Goal: Task Accomplishment & Management: Complete application form

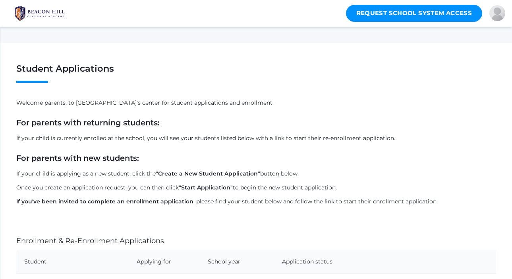
click at [406, 17] on link "Request School System Access" at bounding box center [414, 13] width 137 height 17
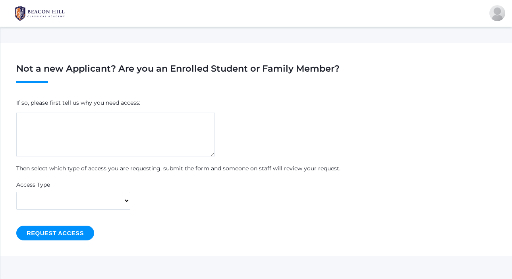
click at [169, 127] on textarea at bounding box center [115, 135] width 199 height 44
type textarea "stud"
type textarea "e"
type textarea "hybrid program parent"
click at [110, 194] on select "I'm a Parent I'm a Student I'm Someone else" at bounding box center [73, 201] width 114 height 18
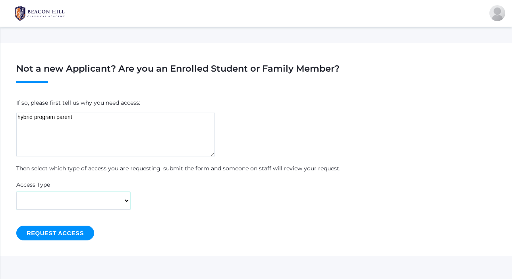
select select "parent"
click at [58, 226] on input "Request Access" at bounding box center [55, 232] width 78 height 15
